Goal: Browse casually

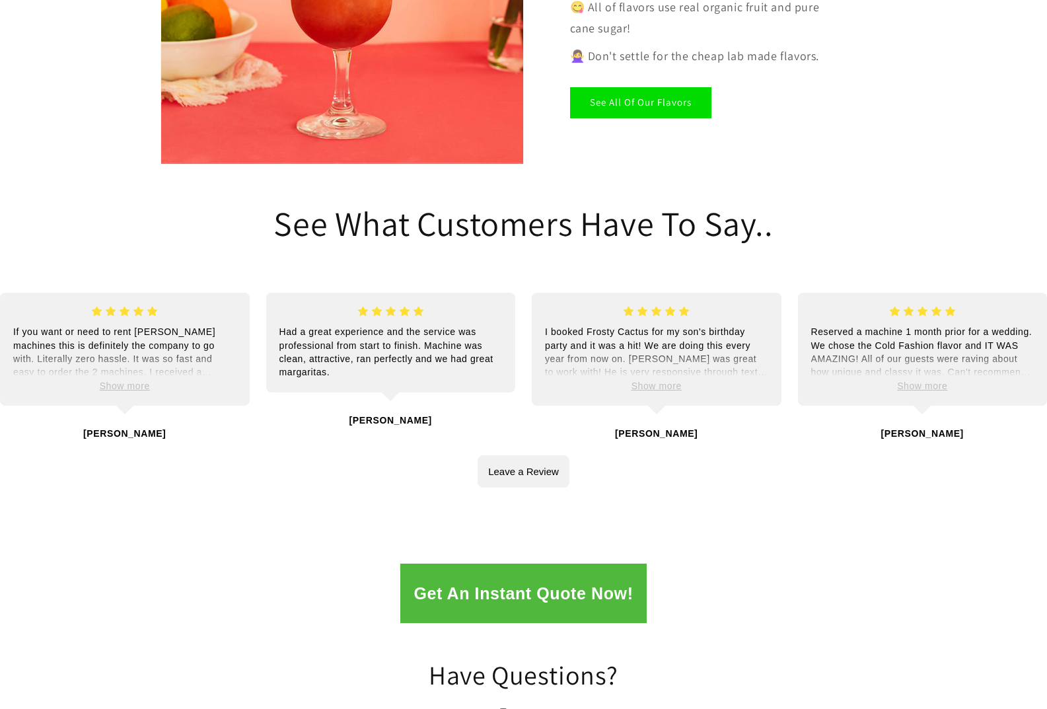
scroll to position [2022, 0]
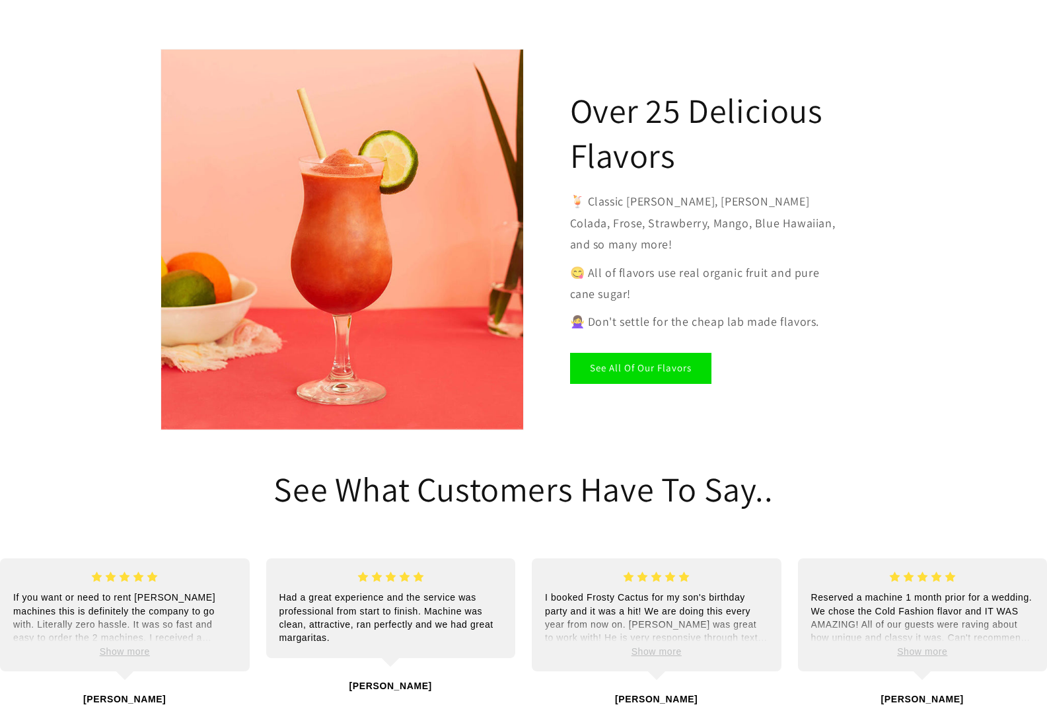
click at [1045, 25] on div "Over 25 Delicious Flavors 🍹 Classic Margarita, Pina Colada, Frose, Strawberry, …" at bounding box center [523, 239] width 1047 height 429
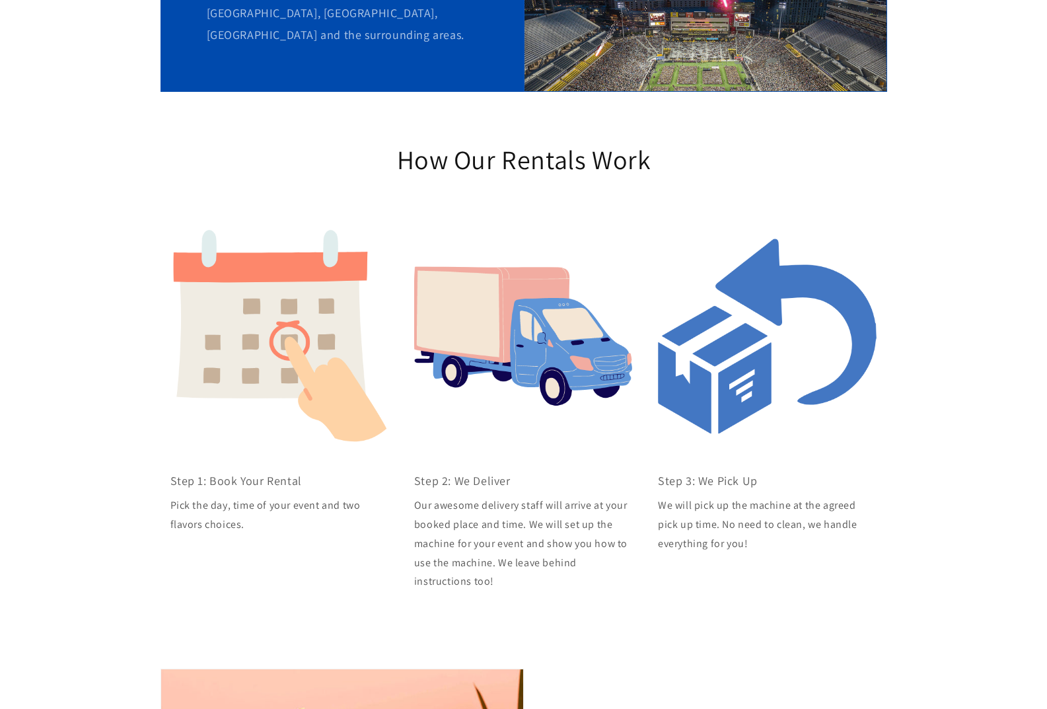
scroll to position [0, 0]
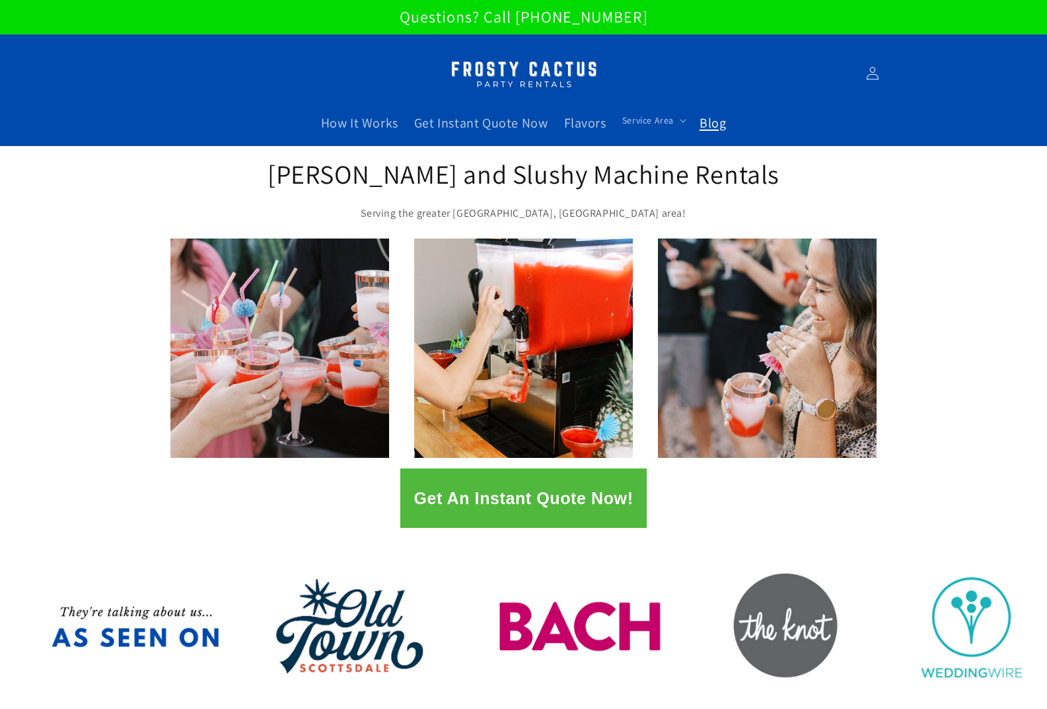
click at [712, 118] on span "Blog" at bounding box center [712, 122] width 26 height 17
